Goal: Check status: Check status

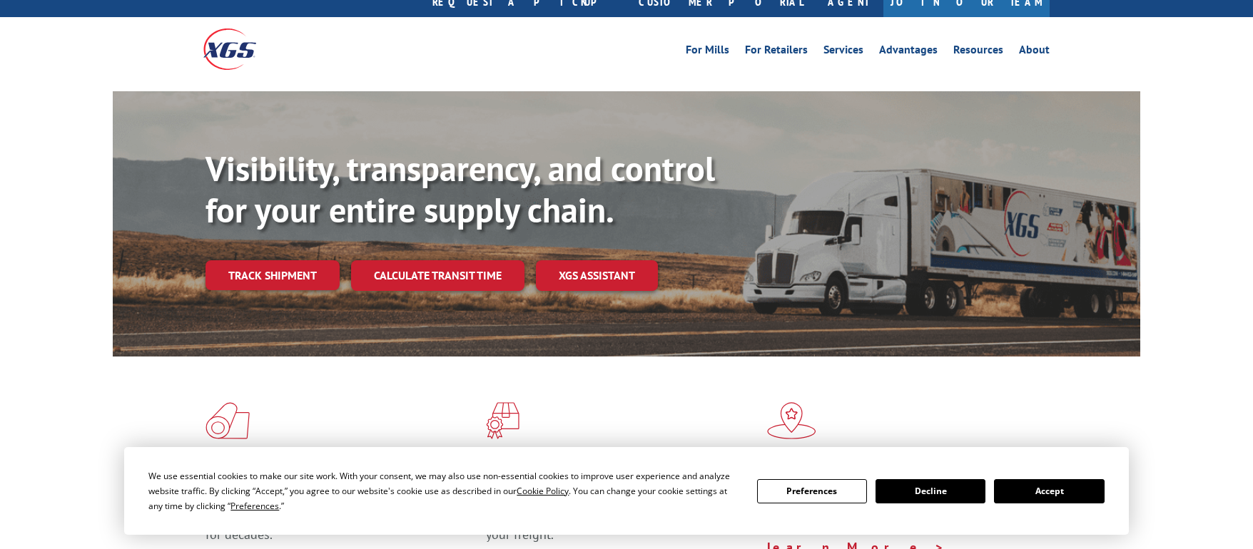
scroll to position [136, 0]
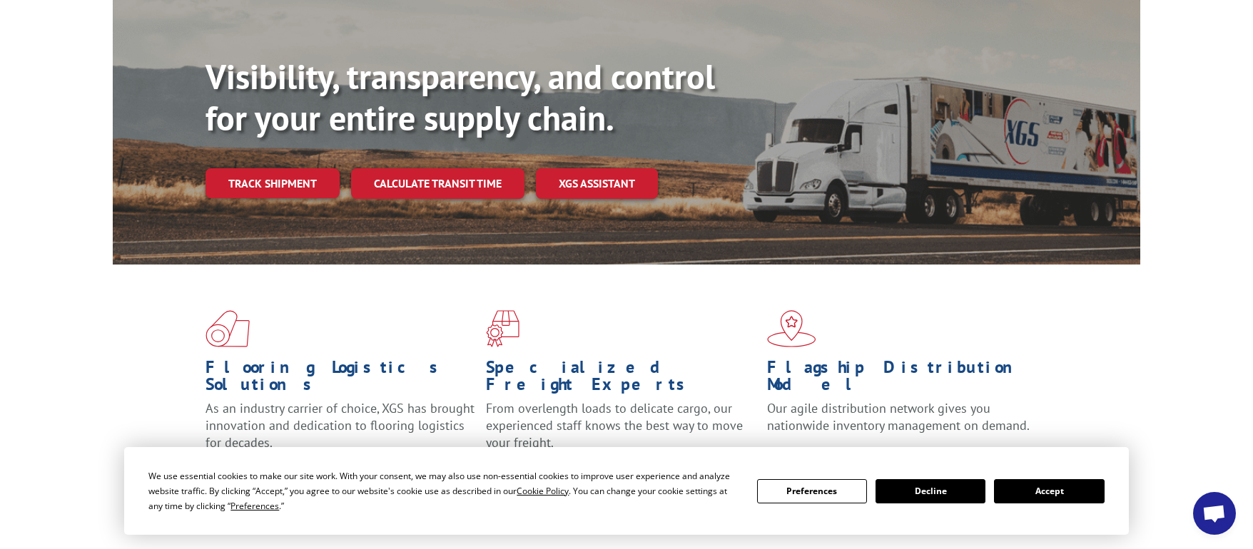
click at [1032, 497] on button "Accept" at bounding box center [1049, 491] width 110 height 24
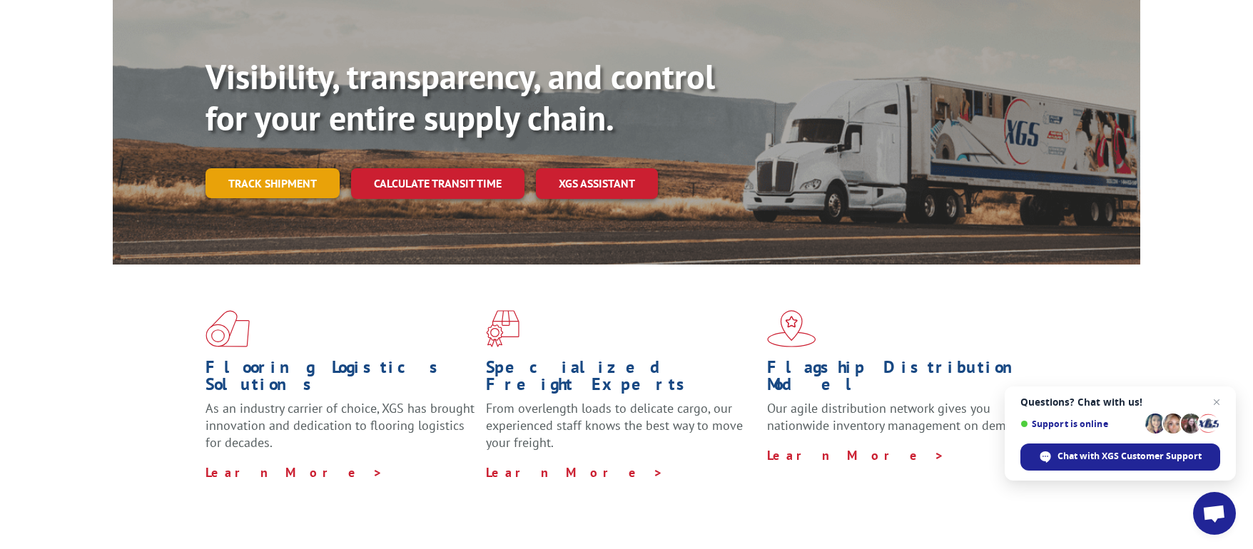
click at [312, 168] on link "Track shipment" at bounding box center [272, 183] width 134 height 30
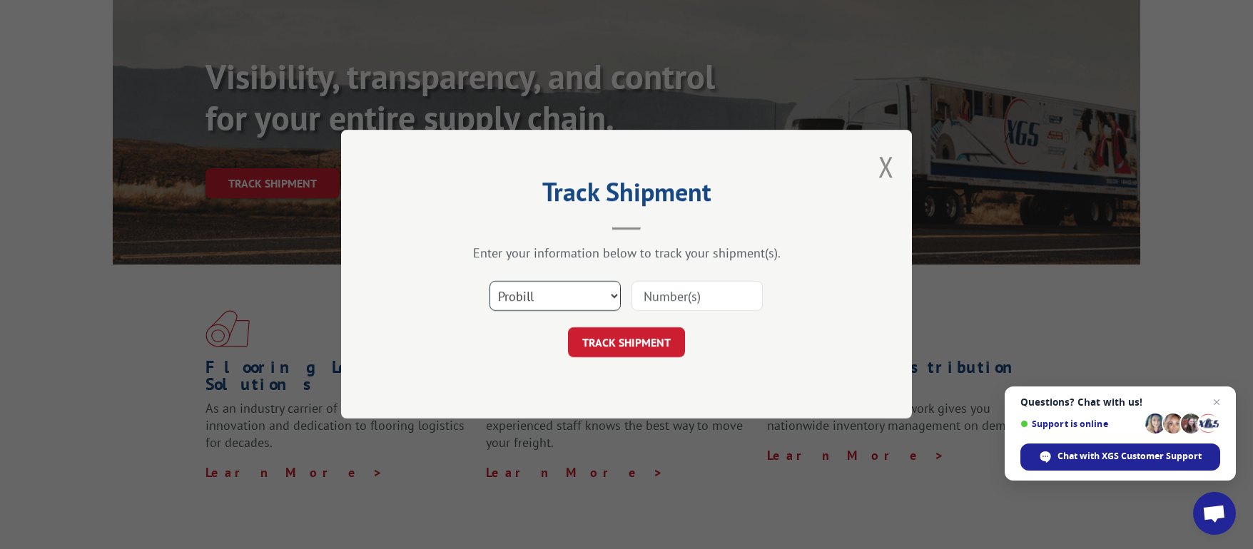
click at [545, 287] on select "Select category... Probill BOL PO" at bounding box center [554, 297] width 131 height 30
click at [668, 297] on input at bounding box center [696, 297] width 131 height 30
paste input "SH0092792"
type input "SH0092792"
click button "TRACK SHIPMENT" at bounding box center [626, 343] width 117 height 30
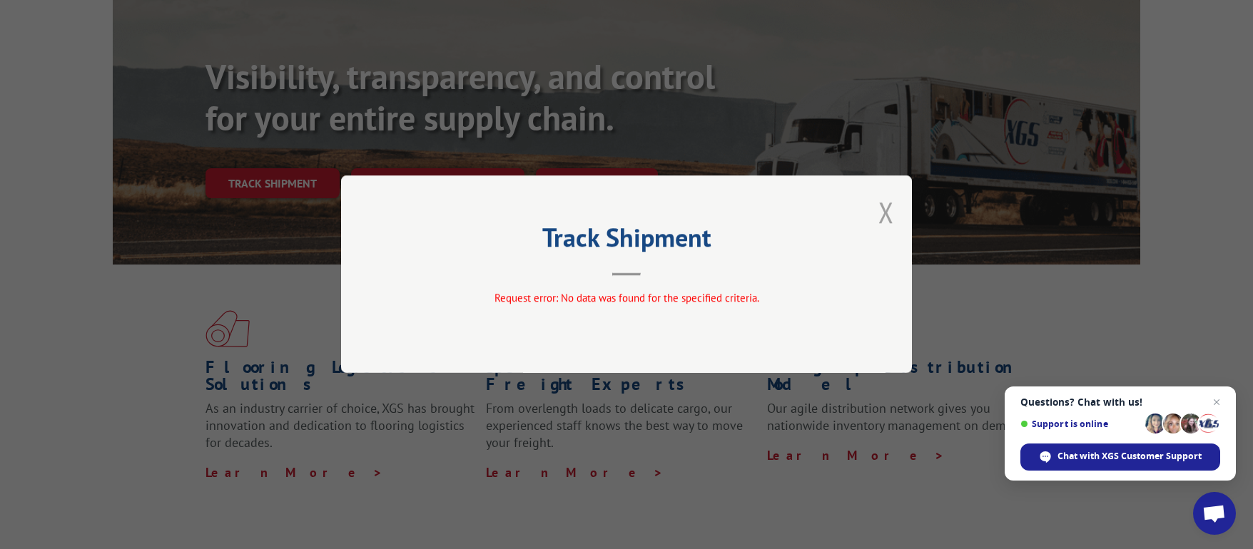
click at [890, 216] on button "Close modal" at bounding box center [886, 212] width 16 height 38
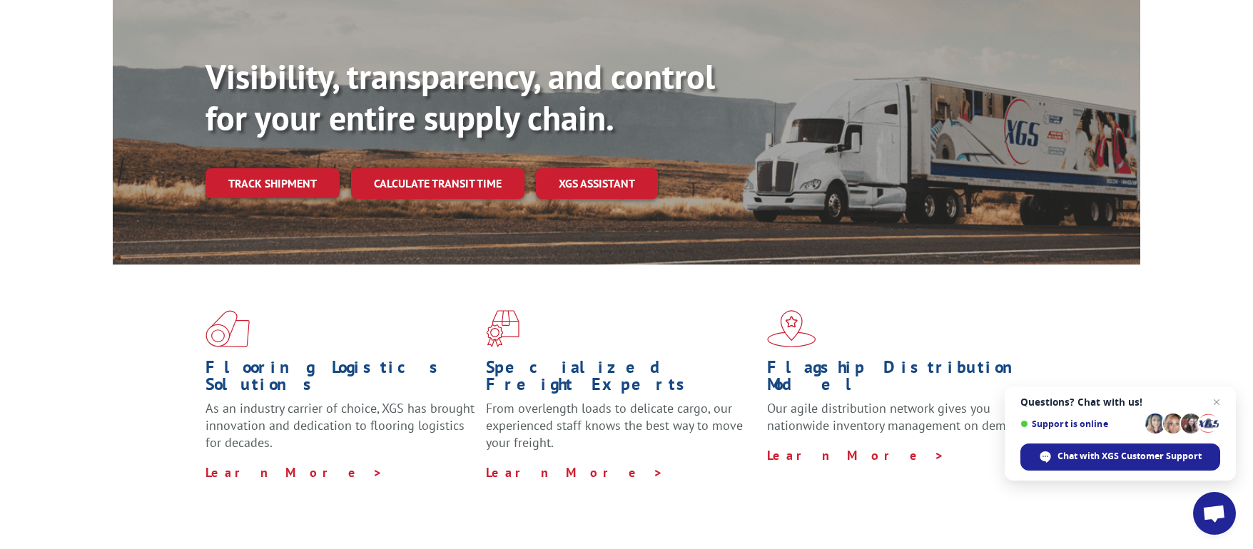
click at [243, 168] on link "Track shipment" at bounding box center [272, 183] width 134 height 30
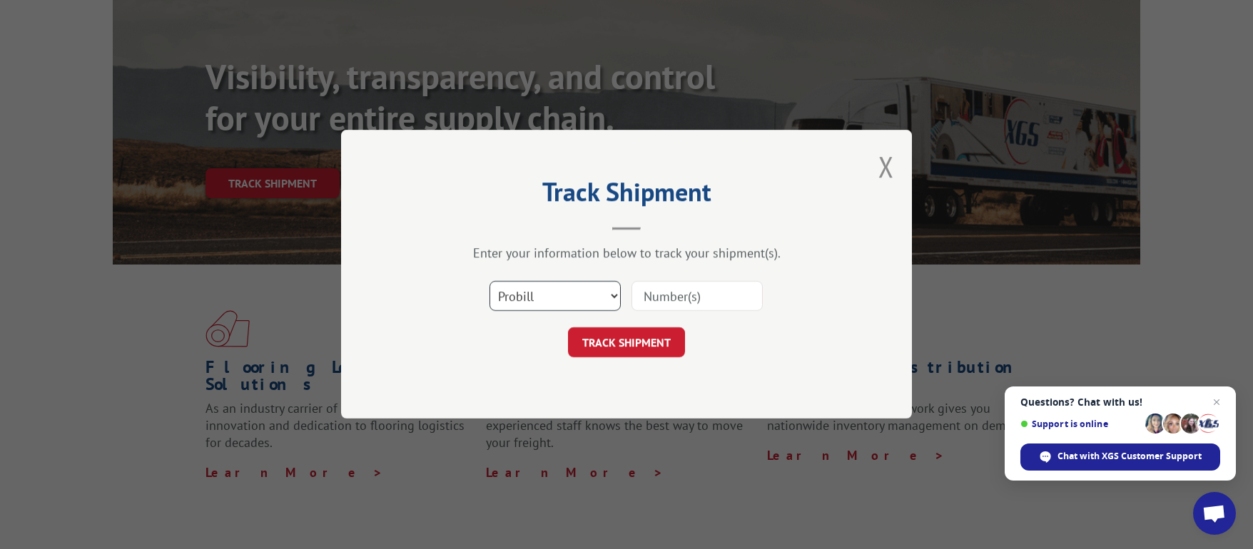
click at [514, 297] on select "Select category... Probill BOL PO" at bounding box center [554, 297] width 131 height 30
select select "bol"
click at [489, 282] on select "Select category... Probill BOL PO" at bounding box center [554, 297] width 131 height 30
click at [688, 302] on input at bounding box center [696, 297] width 131 height 30
paste input "SH0092792"
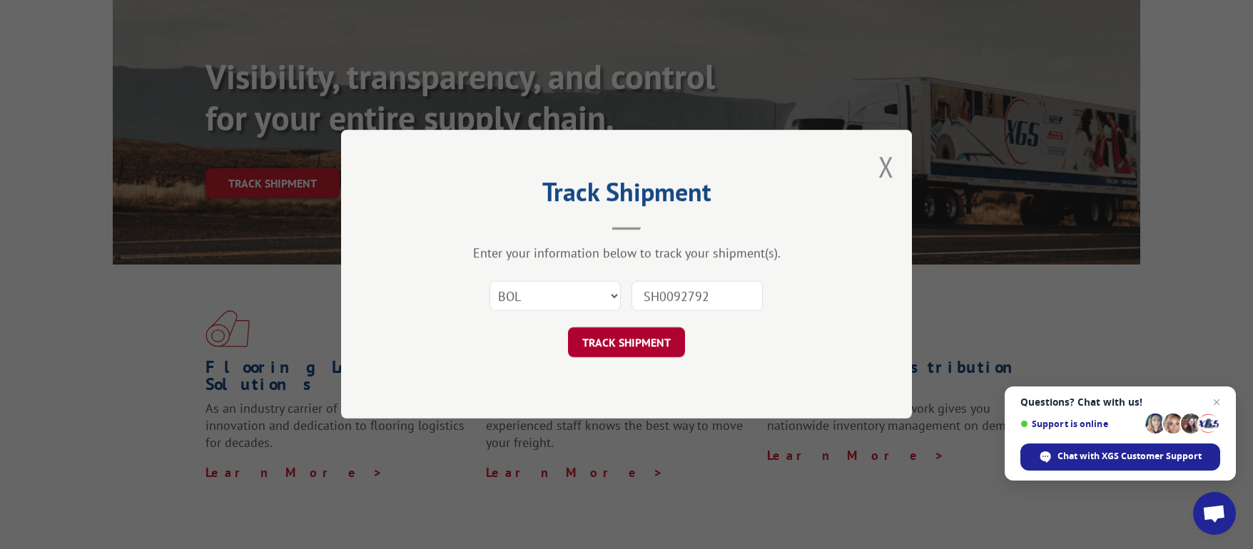
type input "SH0092792"
click at [632, 352] on button "TRACK SHIPMENT" at bounding box center [626, 343] width 117 height 30
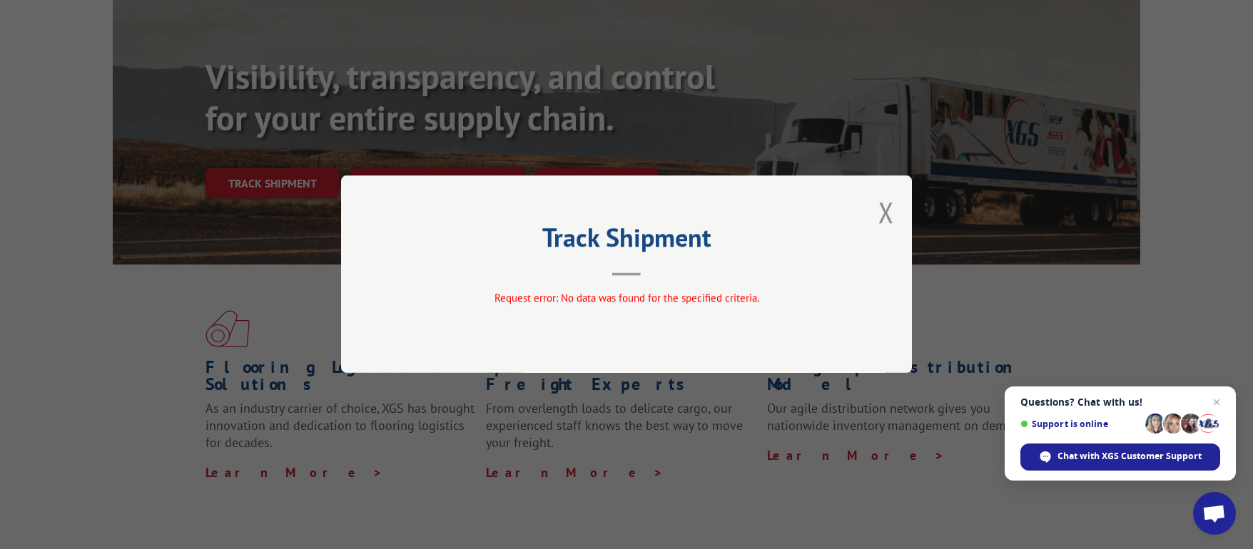
click at [868, 212] on div "Track Shipment Request error: No data was found for the specified criteria." at bounding box center [626, 274] width 571 height 198
click at [872, 208] on div "Track Shipment Request error: No data was found for the specified criteria." at bounding box center [626, 274] width 571 height 198
click at [877, 210] on div "Track Shipment Request error: No data was found for the specified criteria." at bounding box center [626, 274] width 571 height 198
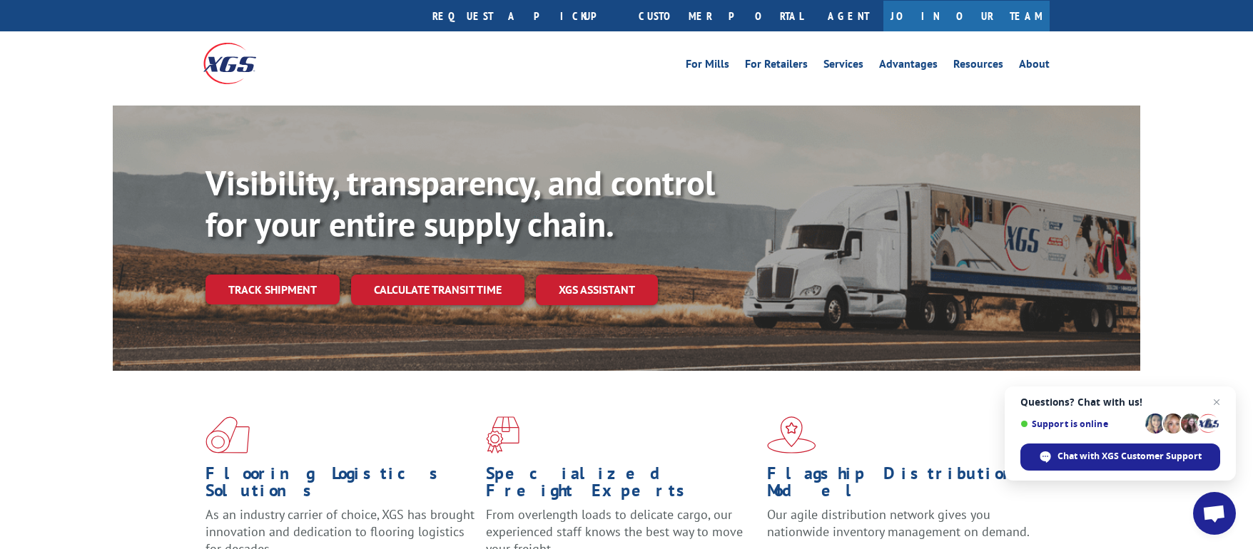
scroll to position [45, 0]
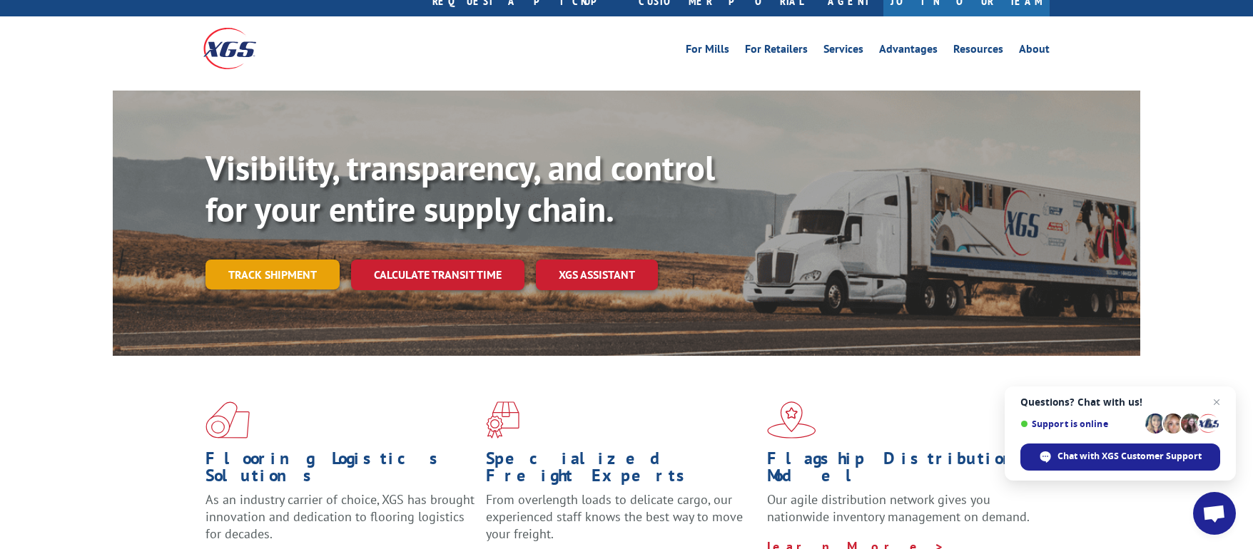
click at [282, 260] on link "Track shipment" at bounding box center [272, 275] width 134 height 30
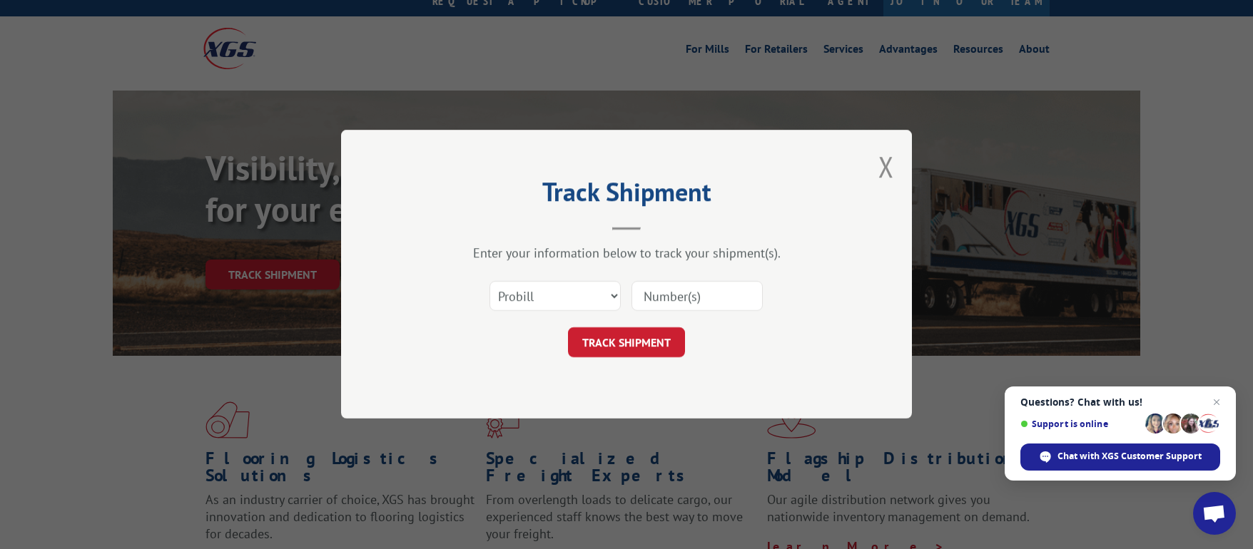
click at [479, 287] on div "Select category... Probill BOL PO" at bounding box center [626, 296] width 428 height 47
click at [520, 307] on select "Select category... Probill BOL PO" at bounding box center [554, 297] width 131 height 30
select select "bol"
click at [489, 282] on select "Select category... Probill BOL PO" at bounding box center [554, 297] width 131 height 30
click at [664, 286] on input at bounding box center [696, 297] width 131 height 30
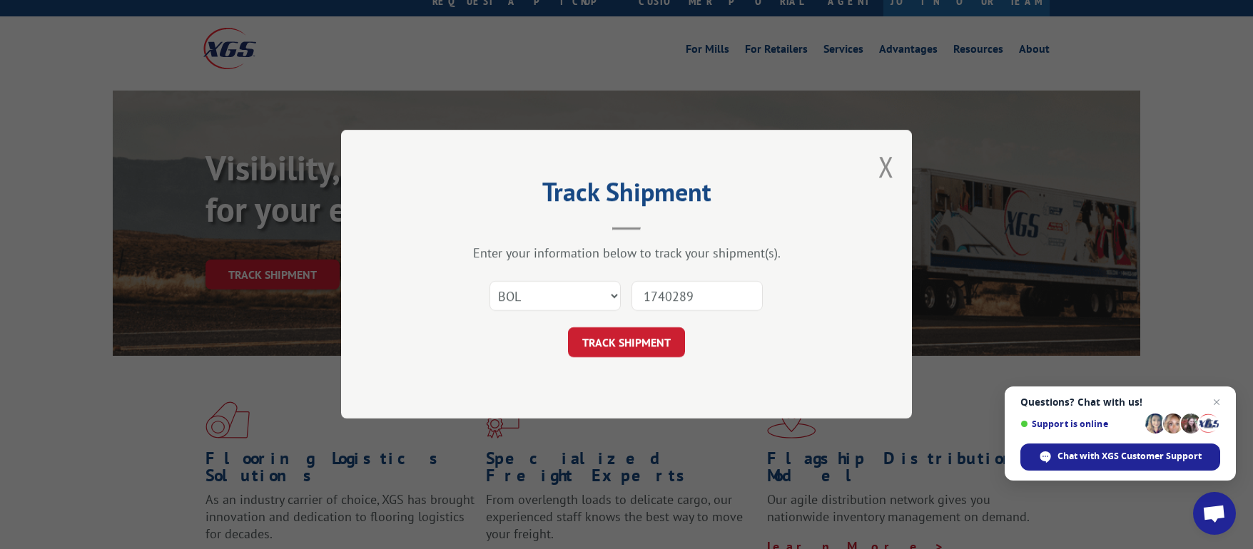
type input "17402898"
click button "TRACK SHIPMENT" at bounding box center [626, 343] width 117 height 30
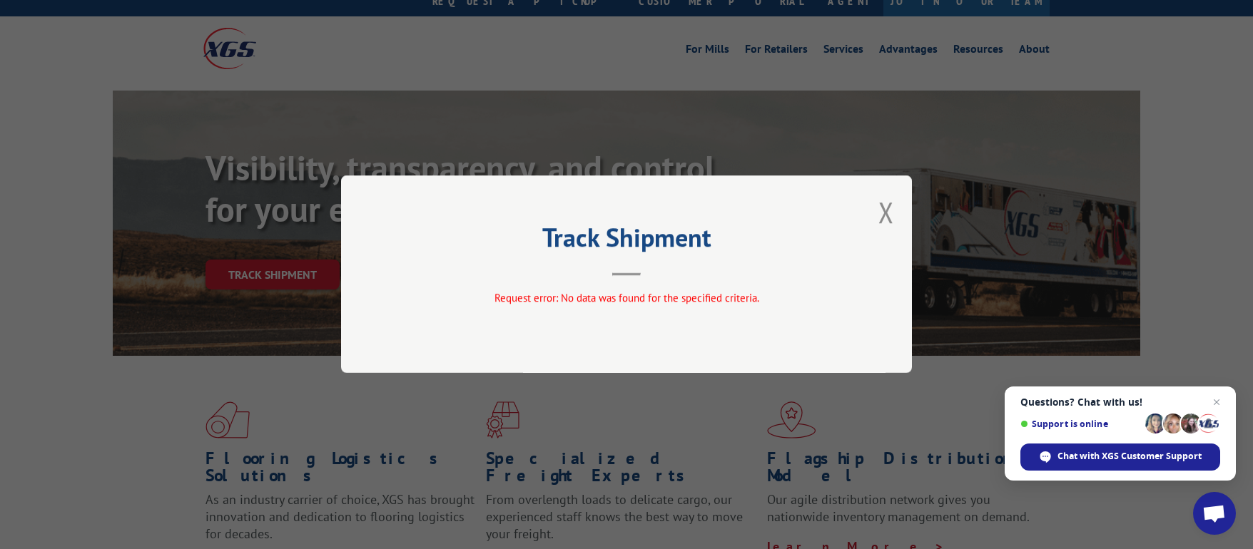
drag, startPoint x: 340, startPoint y: 263, endPoint x: 312, endPoint y: 260, distance: 28.0
click at [314, 261] on div "Track Shipment Request error: No data was found for the specified criteria." at bounding box center [626, 274] width 1253 height 549
click at [300, 248] on div "Track Shipment Request error: No data was found for the specified criteria." at bounding box center [626, 274] width 1253 height 549
click at [872, 216] on div "Track Shipment Request error: No data was found for the specified criteria." at bounding box center [626, 274] width 571 height 198
click at [885, 213] on button "Close modal" at bounding box center [886, 212] width 16 height 38
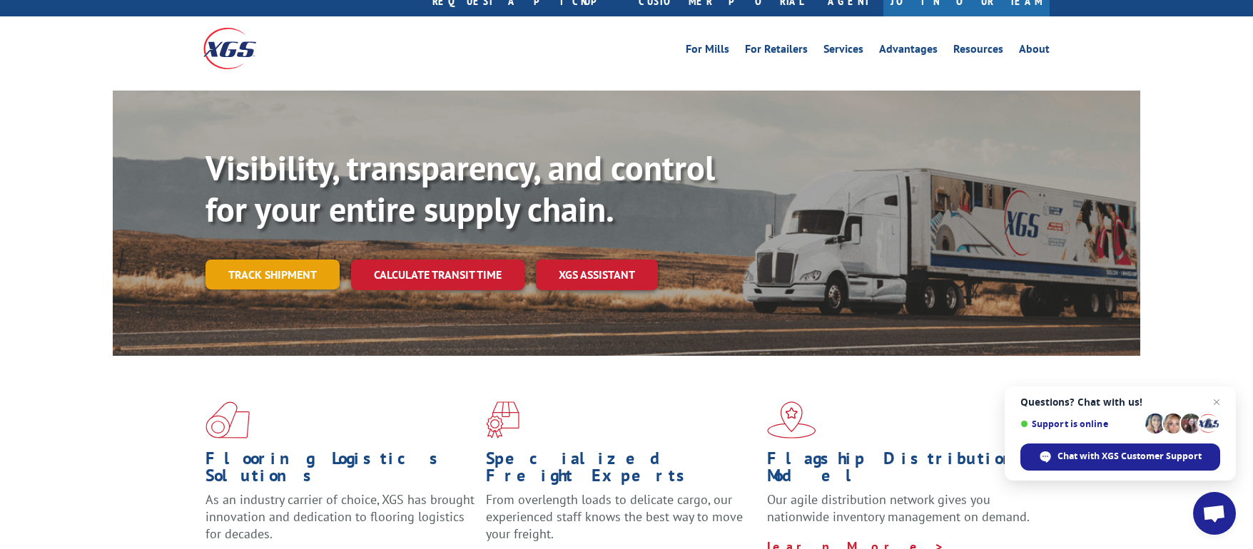
click at [292, 260] on link "Track shipment" at bounding box center [272, 275] width 134 height 30
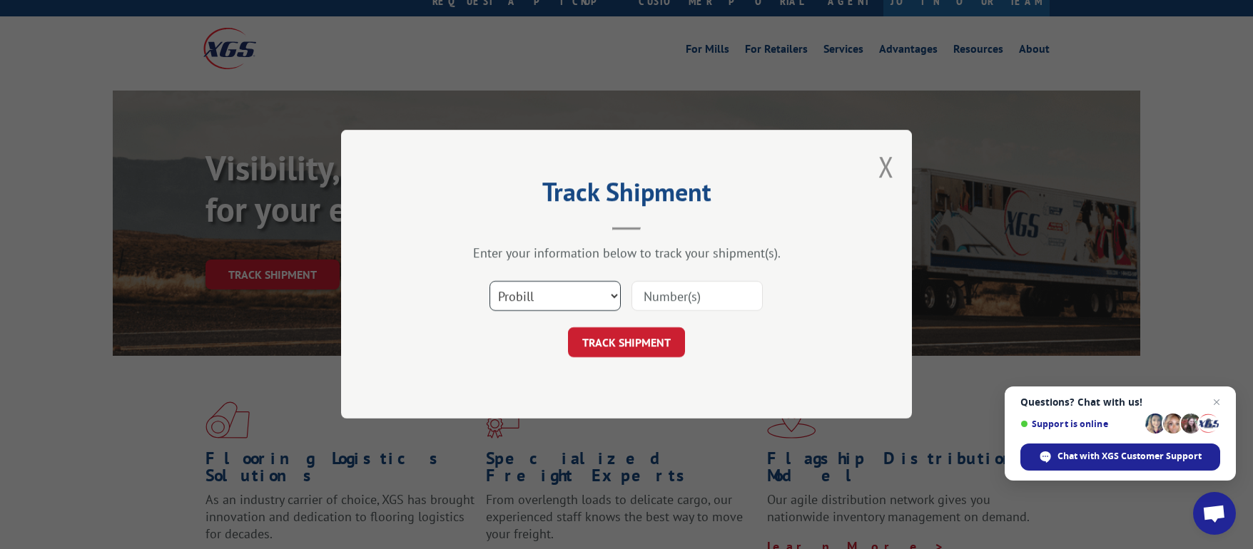
click at [537, 300] on select "Select category... Probill BOL PO" at bounding box center [554, 297] width 131 height 30
click at [489, 282] on select "Select category... Probill BOL PO" at bounding box center [554, 297] width 131 height 30
click at [747, 294] on input at bounding box center [696, 297] width 131 height 30
type input "17402898"
click at [637, 342] on button "TRACK SHIPMENT" at bounding box center [626, 343] width 117 height 30
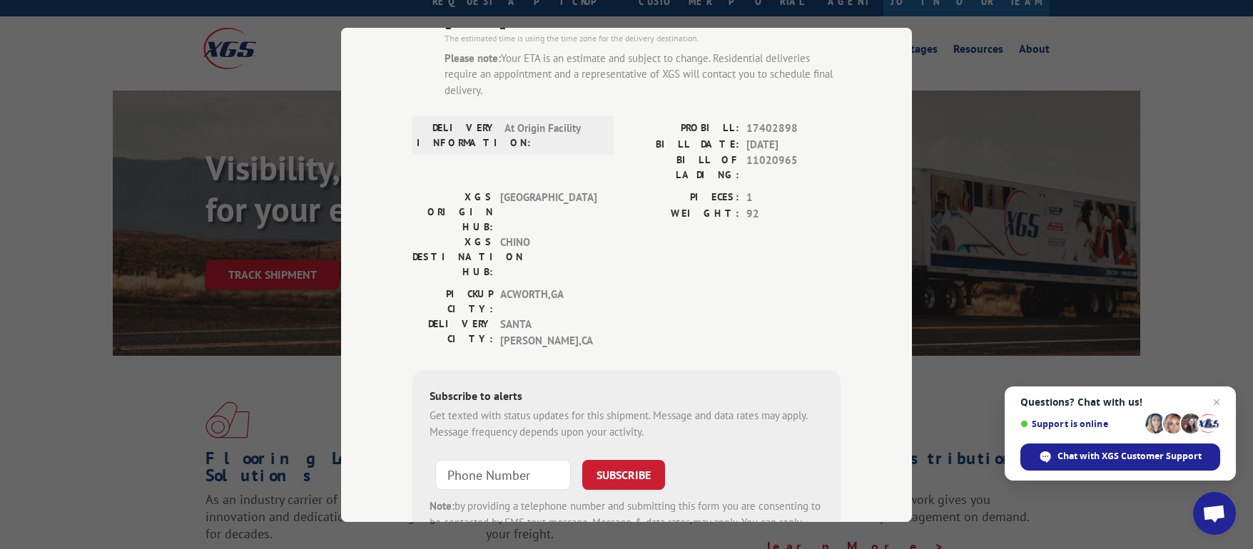
scroll to position [159, 0]
click at [543, 460] on input "+1 (___) ___-____" at bounding box center [503, 475] width 136 height 30
type input "+1 (310) 970-2100"
click at [626, 460] on button "SUBSCRIBE" at bounding box center [623, 475] width 83 height 30
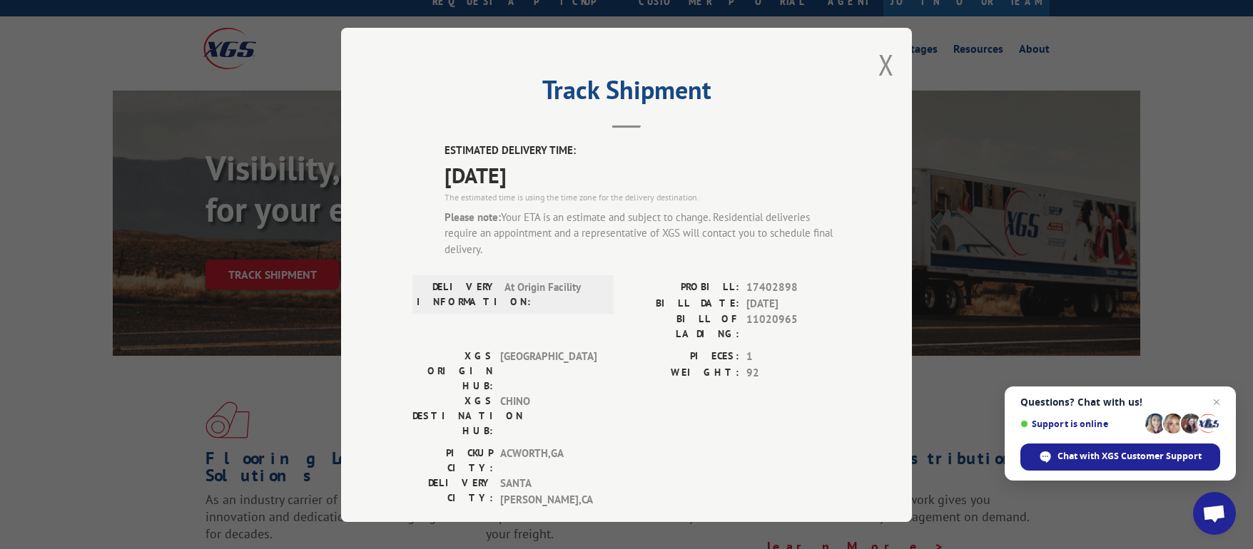
scroll to position [0, 0]
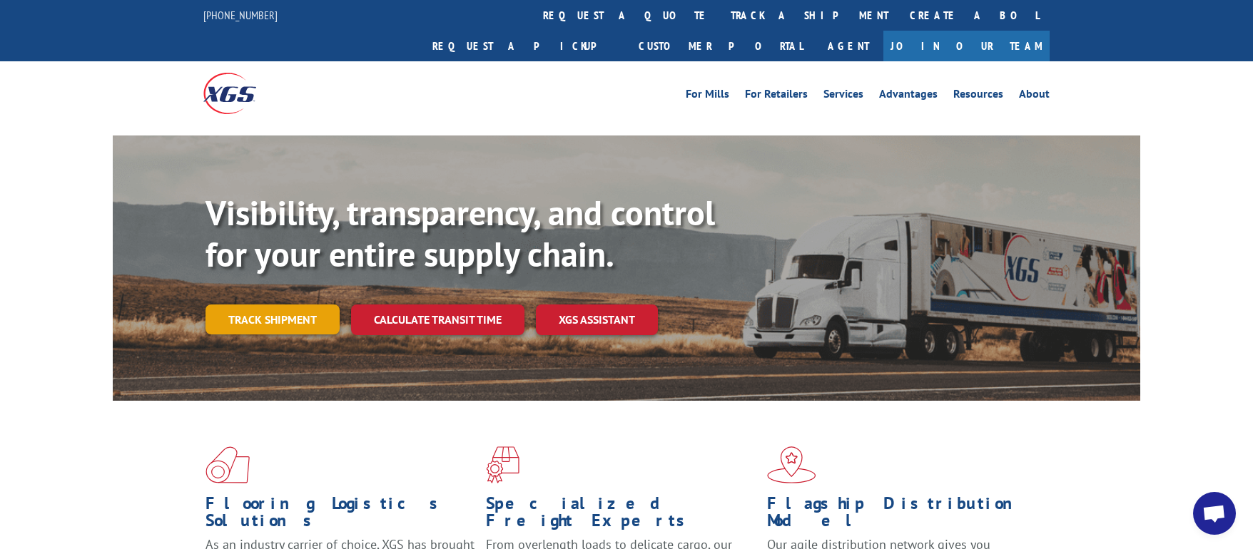
click at [230, 305] on link "Track shipment" at bounding box center [272, 320] width 134 height 30
